Goal: Transaction & Acquisition: Book appointment/travel/reservation

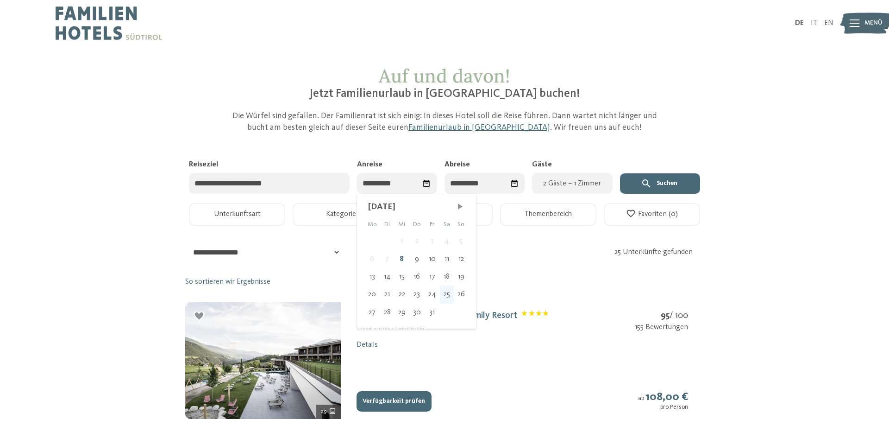
click at [450, 295] on div "25" at bounding box center [447, 294] width 14 height 18
type input "**********"
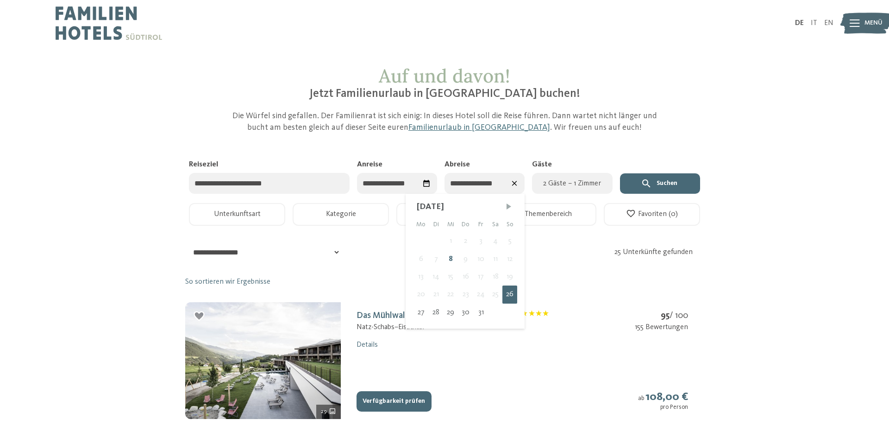
click at [512, 205] on span "Nächster Monat" at bounding box center [508, 206] width 9 height 9
click at [497, 238] on div "1" at bounding box center [494, 241] width 15 height 18
type input "**********"
click at [664, 180] on button "Suchen" at bounding box center [660, 183] width 80 height 20
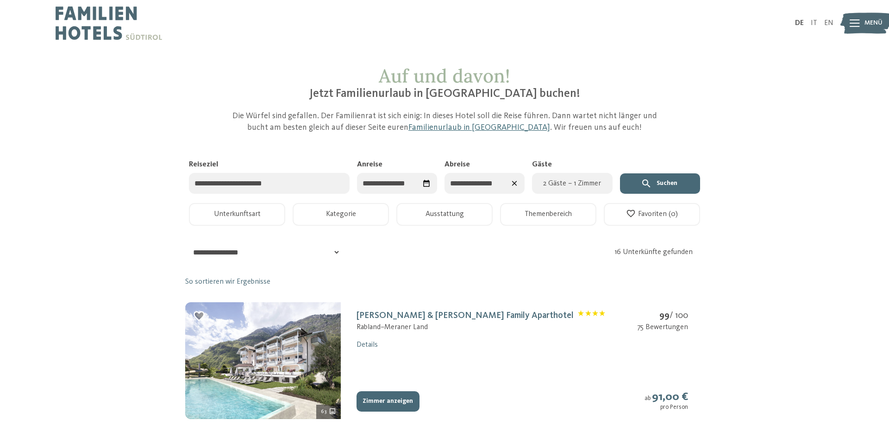
click at [575, 183] on span "2 Gäste – 1 Zimmer" at bounding box center [572, 183] width 69 height 11
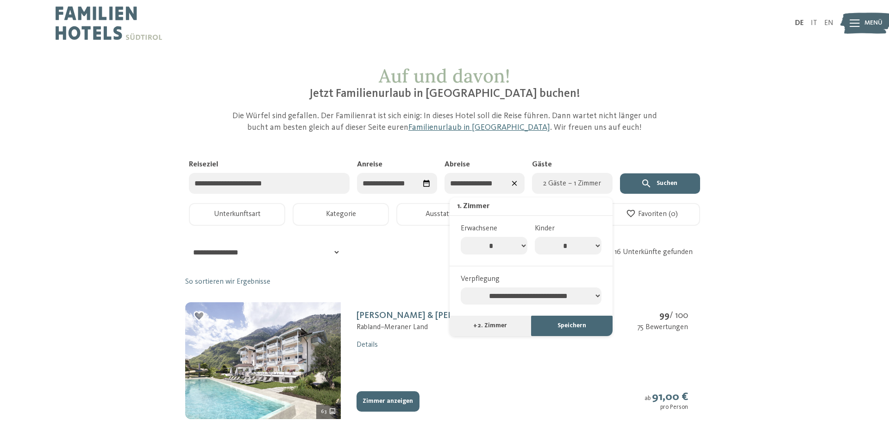
click at [461, 237] on select "* * * * * * * * * ** ** ** ** ** **" at bounding box center [494, 246] width 67 height 18
select select "*"
click option "*" at bounding box center [0, 0] width 0 height 0
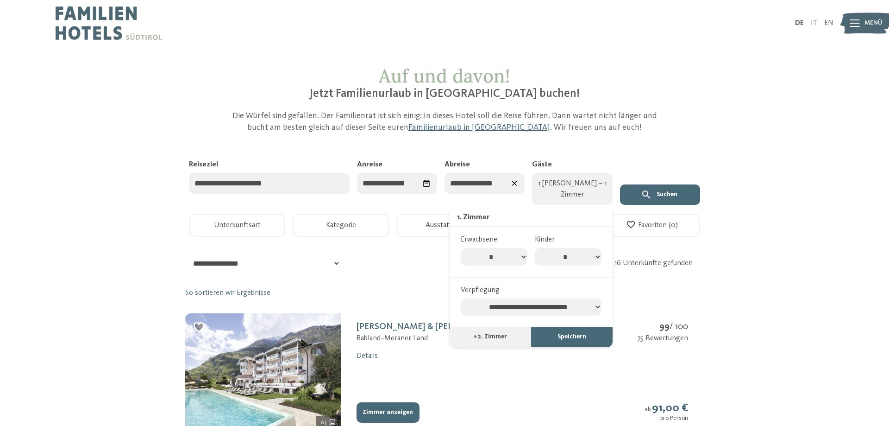
click at [535, 248] on select "* * * * * * * *" at bounding box center [568, 257] width 67 height 18
select select "*"
click option "*" at bounding box center [0, 0] width 0 height 0
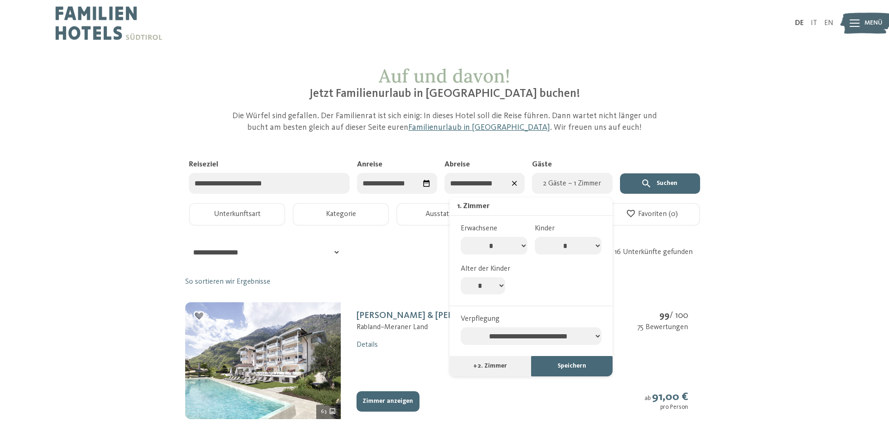
click at [461, 277] on select "* * * * * * * * * * ** ** ** ** ** ** ** **" at bounding box center [483, 286] width 44 height 18
select select "*"
click option "*" at bounding box center [0, 0] width 0 height 0
click at [557, 363] on div "**********" at bounding box center [531, 286] width 163 height 179
click at [560, 366] on button "Speichern" at bounding box center [572, 366] width 82 height 20
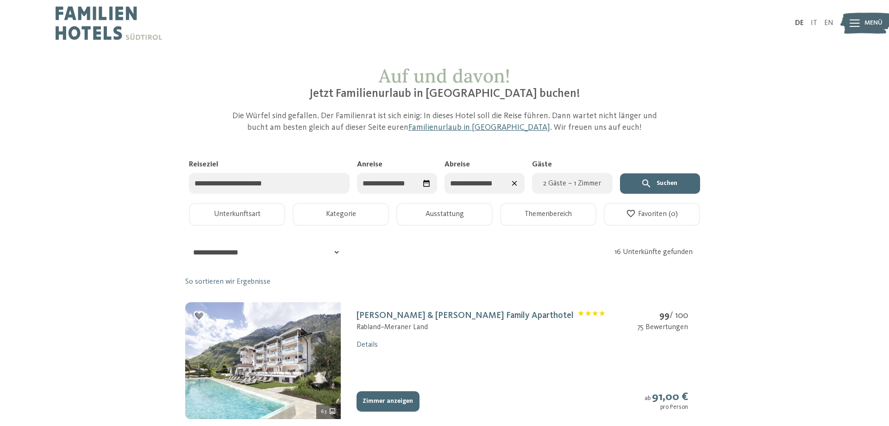
click at [670, 181] on button "Suchen" at bounding box center [660, 183] width 80 height 20
click at [565, 214] on button "Themenbereich" at bounding box center [548, 214] width 96 height 23
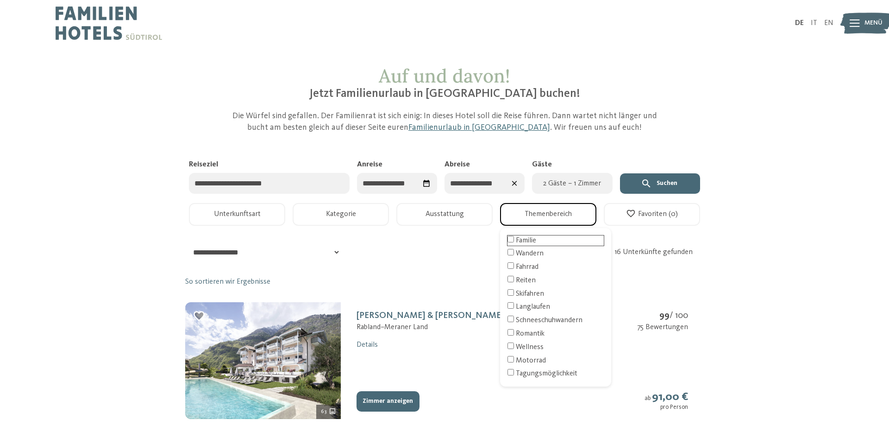
click at [524, 239] on div "Familie" at bounding box center [556, 240] width 96 height 10
click at [459, 214] on button "Ausstattung" at bounding box center [444, 214] width 96 height 23
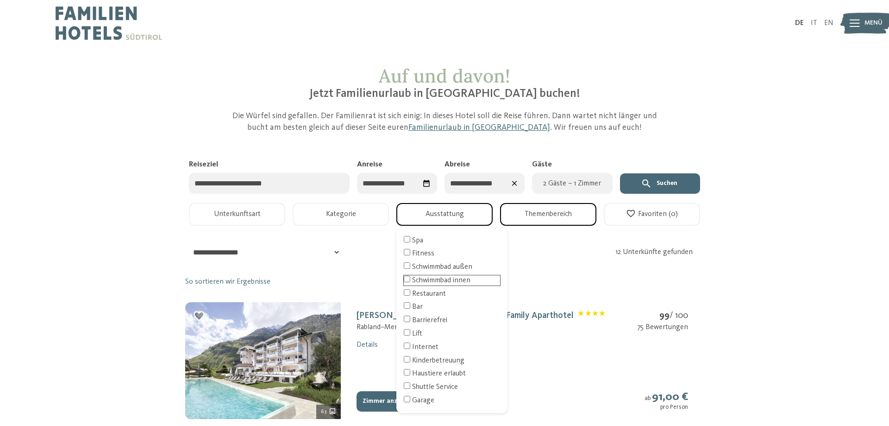
click at [462, 283] on div "Schwimmbad innen" at bounding box center [452, 280] width 96 height 10
click at [357, 212] on button "Kategorie" at bounding box center [341, 214] width 96 height 23
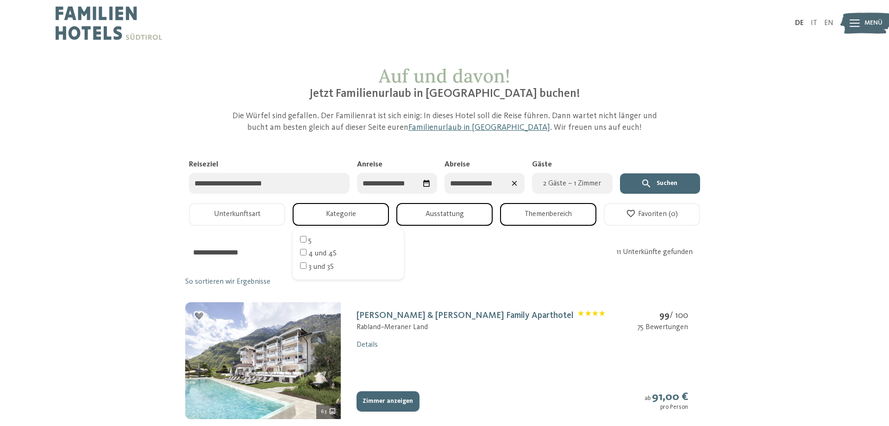
click at [276, 212] on button "Unterkunftsart" at bounding box center [237, 214] width 96 height 23
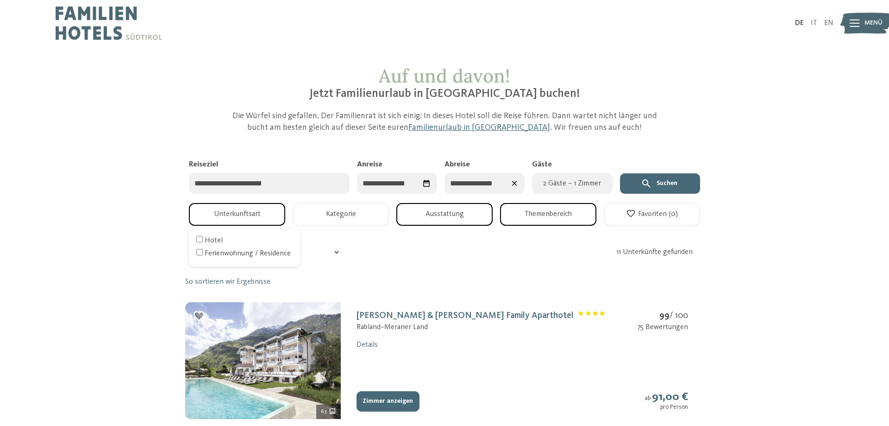
click at [691, 184] on button "Suchen" at bounding box center [660, 183] width 80 height 20
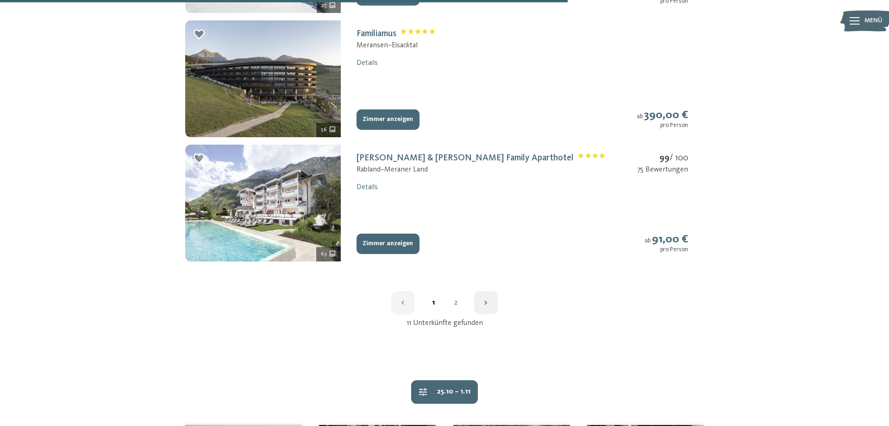
scroll to position [1323, 0]
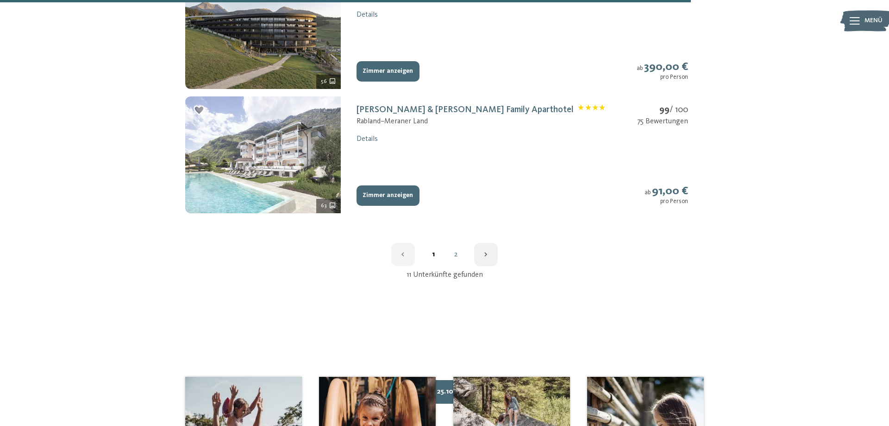
click at [288, 177] on img at bounding box center [263, 154] width 156 height 117
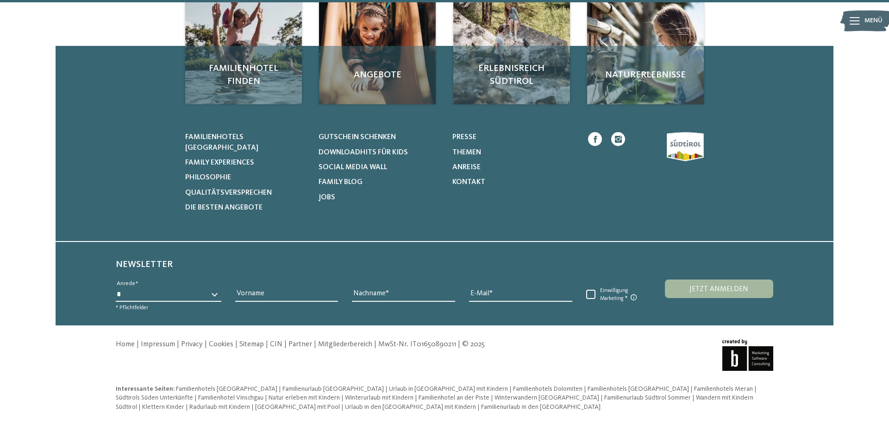
scroll to position [152, 0]
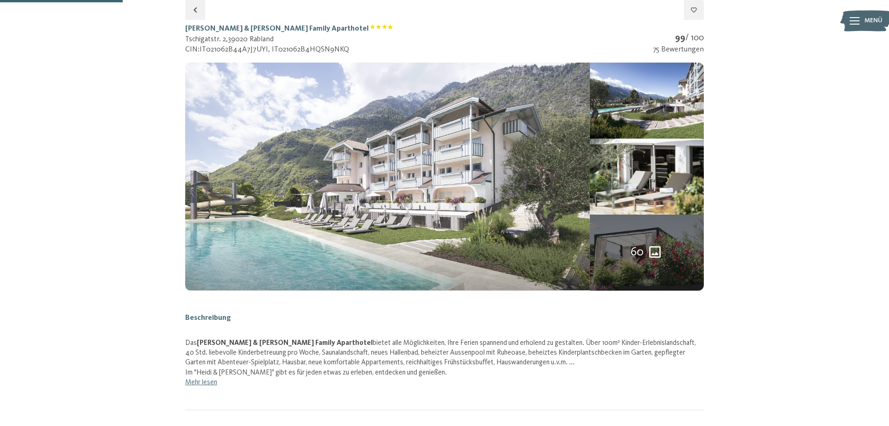
select select "*"
